Goal: Navigation & Orientation: Understand site structure

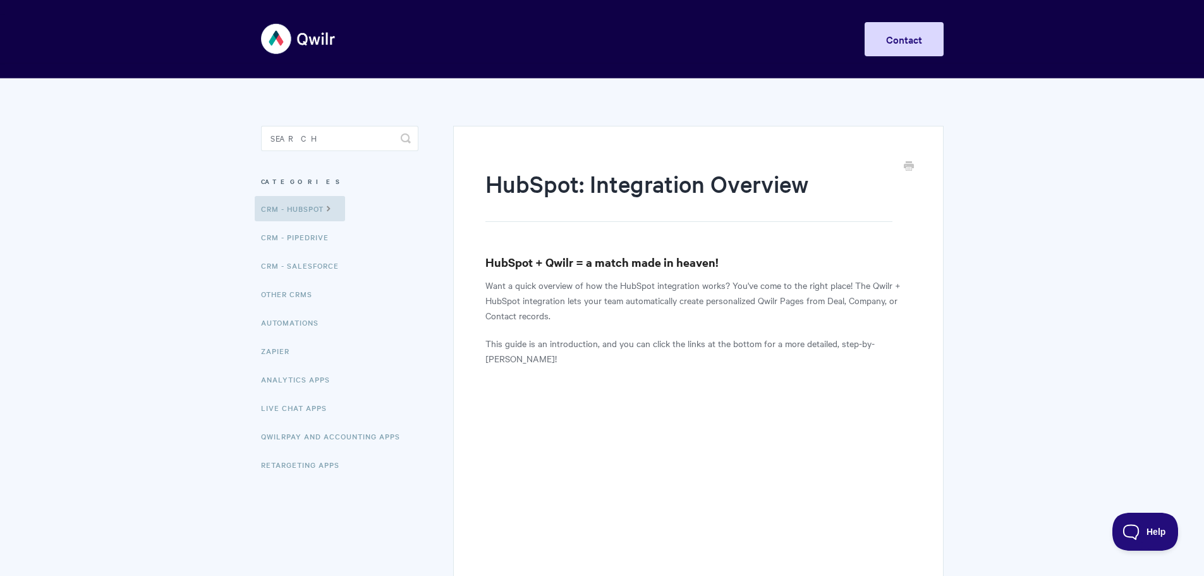
click at [274, 48] on img at bounding box center [298, 38] width 75 height 47
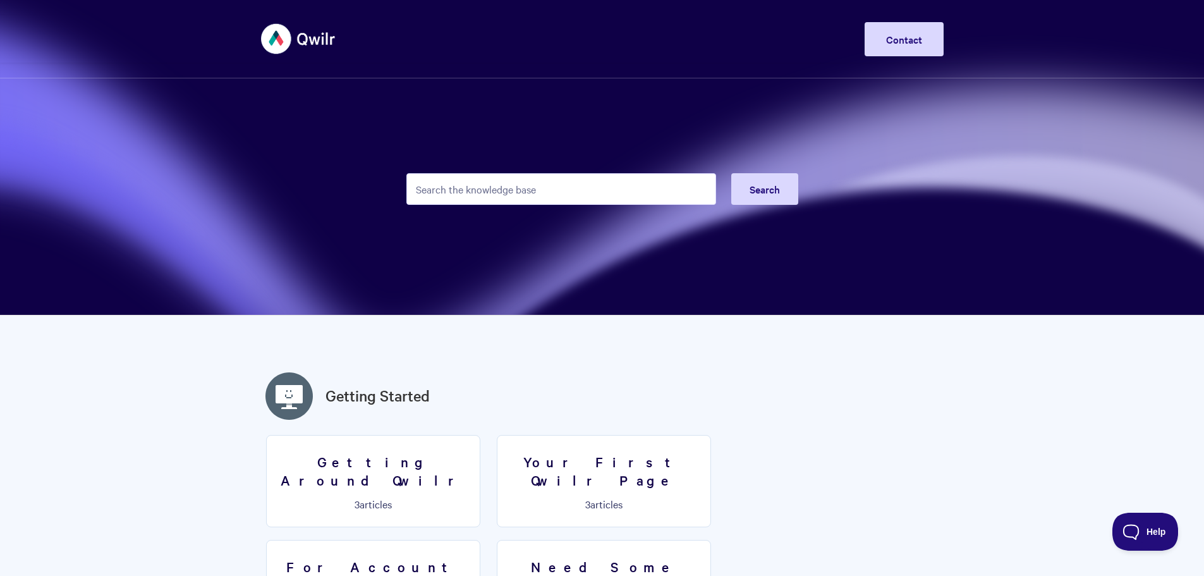
click at [290, 47] on img at bounding box center [298, 38] width 75 height 47
